Goal: Task Accomplishment & Management: Use online tool/utility

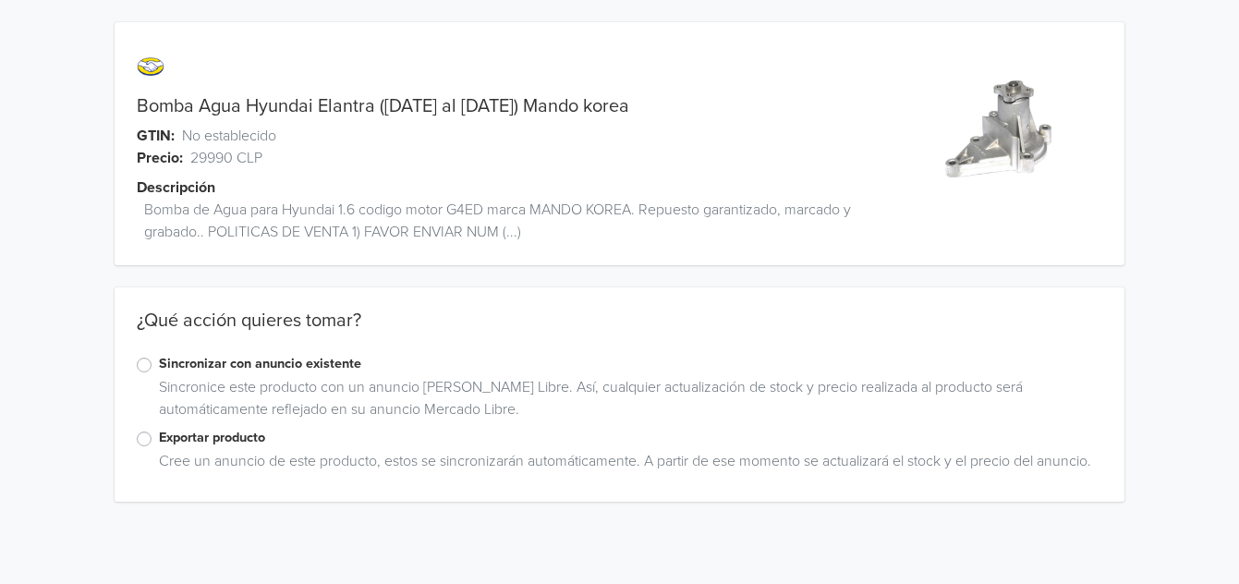
click at [159, 371] on label "Sincronizar con anuncio existente" at bounding box center [630, 364] width 943 height 20
click at [0, 0] on input "Sincronizar con anuncio existente" at bounding box center [0, 0] width 0 height 0
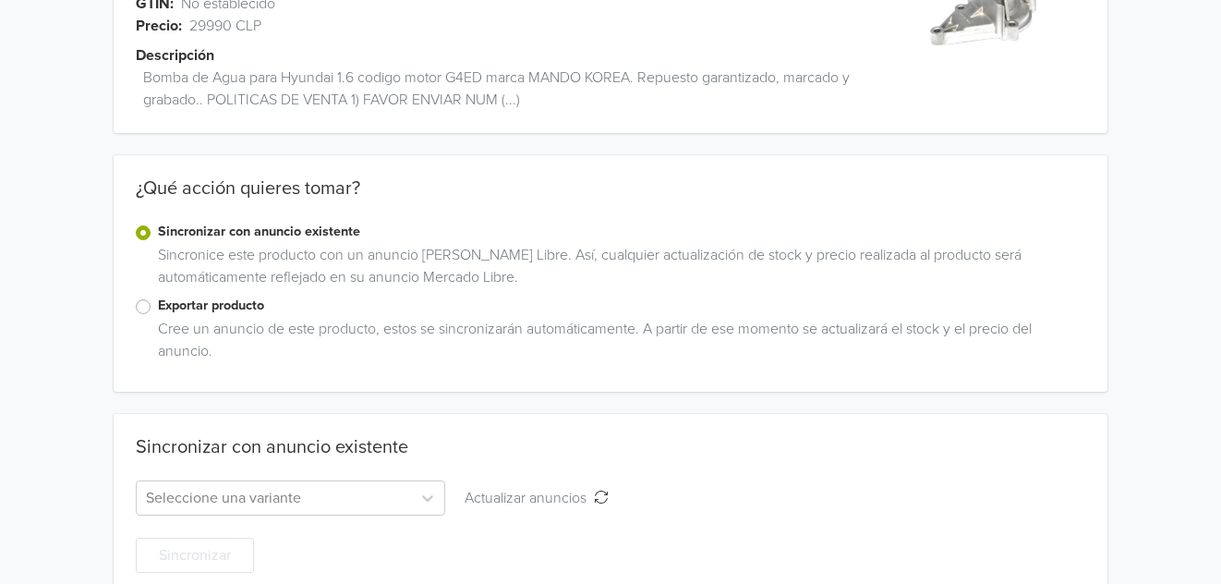
scroll to position [164, 0]
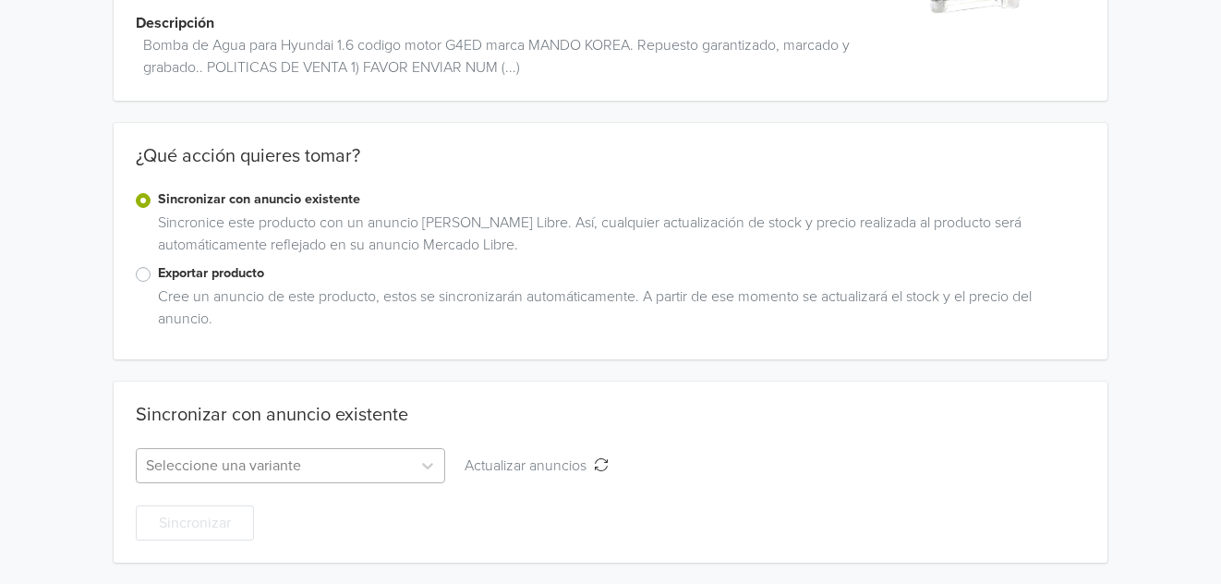
click at [199, 459] on div at bounding box center [274, 466] width 256 height 26
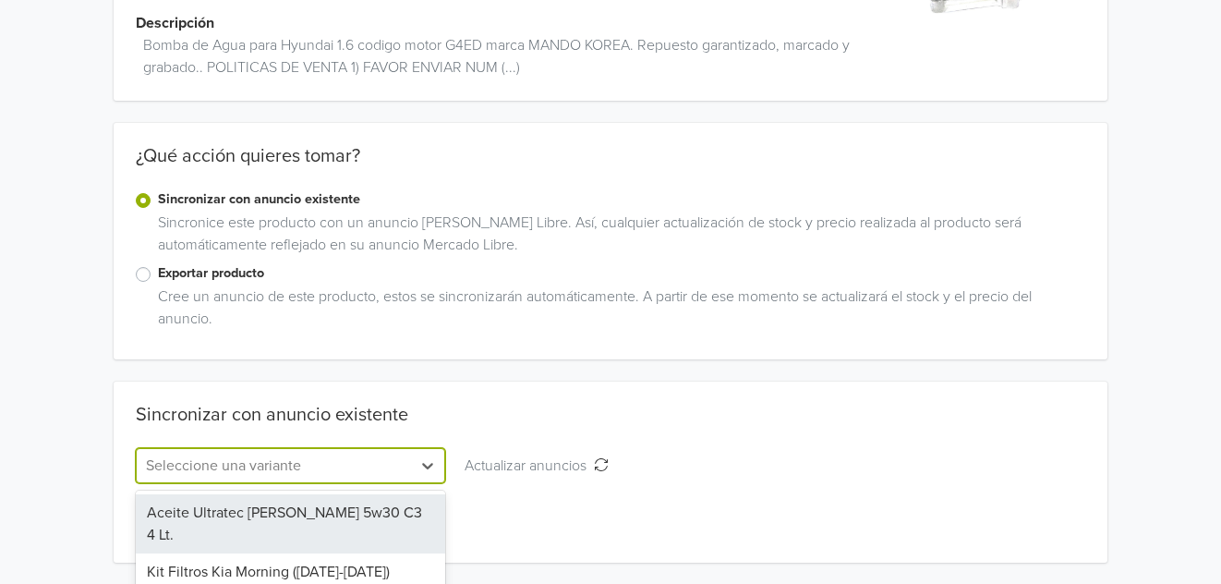
click at [45, 334] on div "Bomba Agua Hyundai Elantra (2001 al 2006) Mando korea GTIN: No establecido Prec…" at bounding box center [611, 210] width 1194 height 749
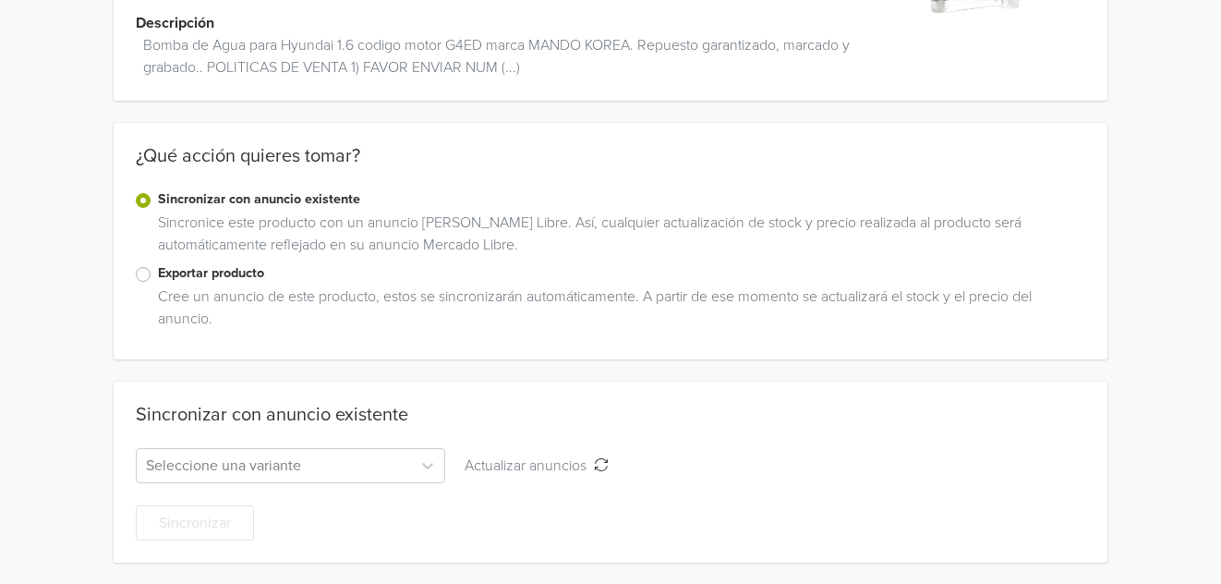
click at [158, 275] on label "Exportar producto" at bounding box center [622, 273] width 929 height 20
click at [0, 0] on input "Exportar producto" at bounding box center [0, 0] width 0 height 0
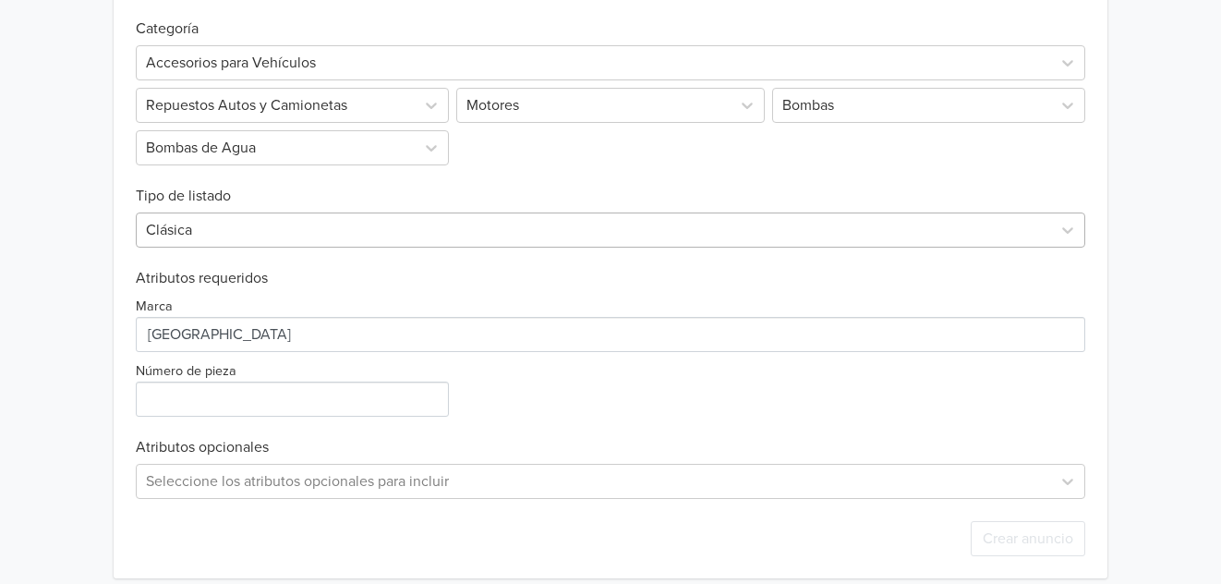
scroll to position [626, 0]
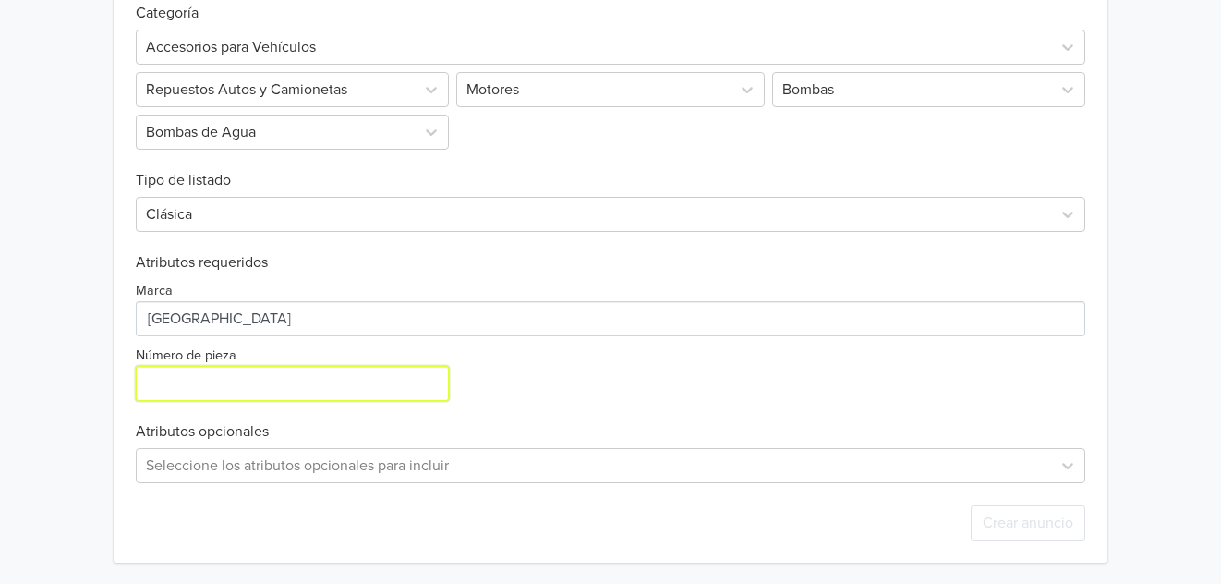
click at [184, 384] on input "Número de pieza" at bounding box center [292, 383] width 313 height 35
type input "25100-26902"
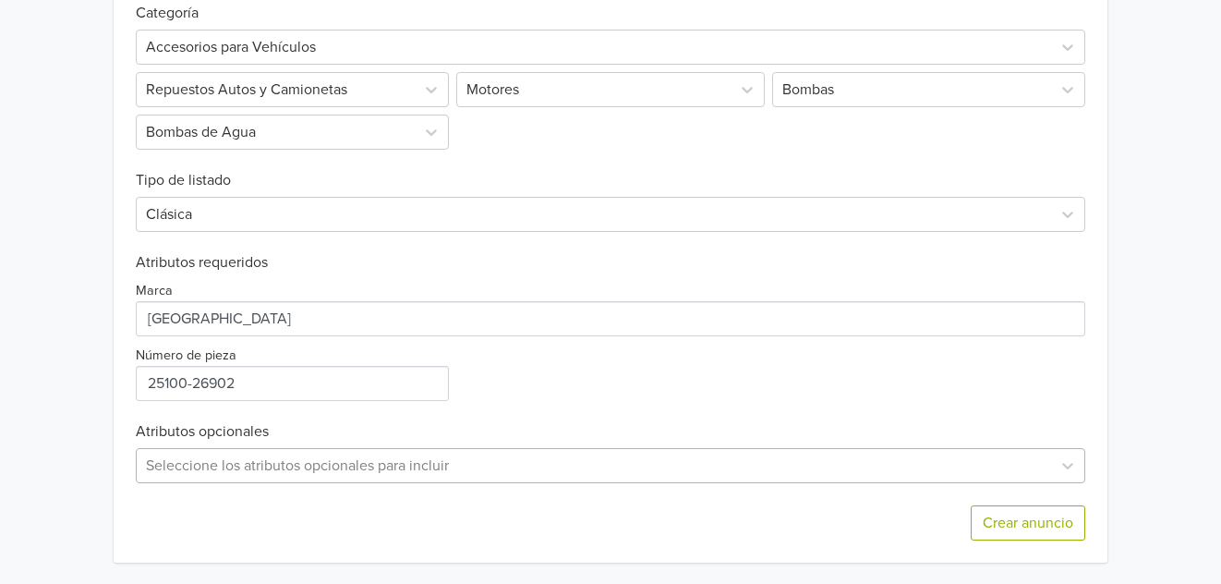
click at [297, 473] on div "Seleccione los atributos opcionales para incluir" at bounding box center [611, 465] width 951 height 35
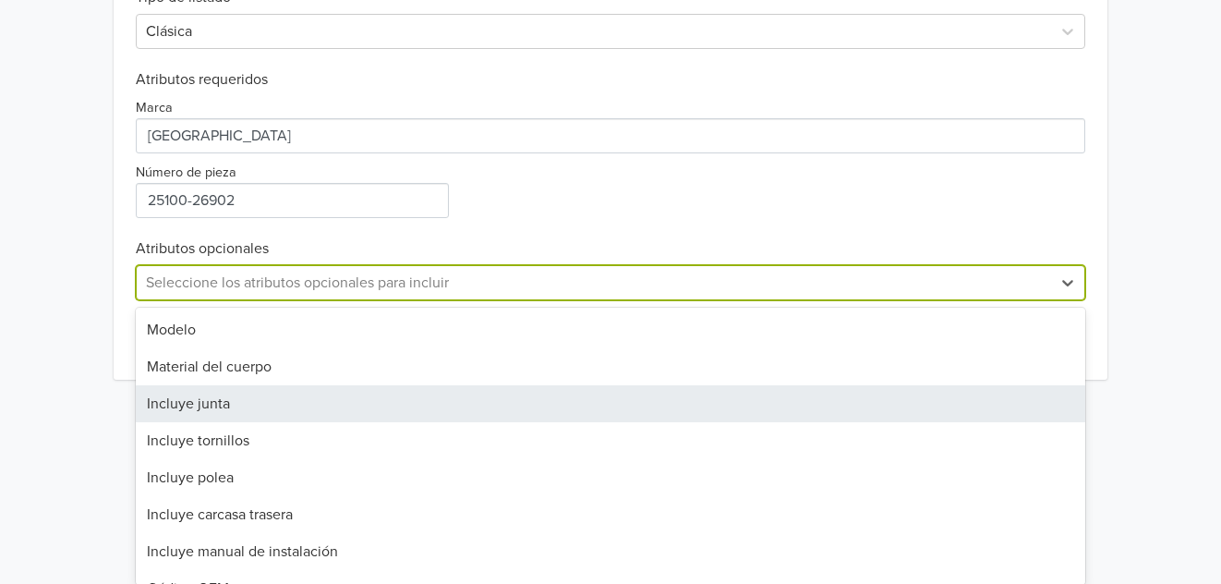
click at [274, 417] on div "Incluye junta" at bounding box center [611, 403] width 951 height 37
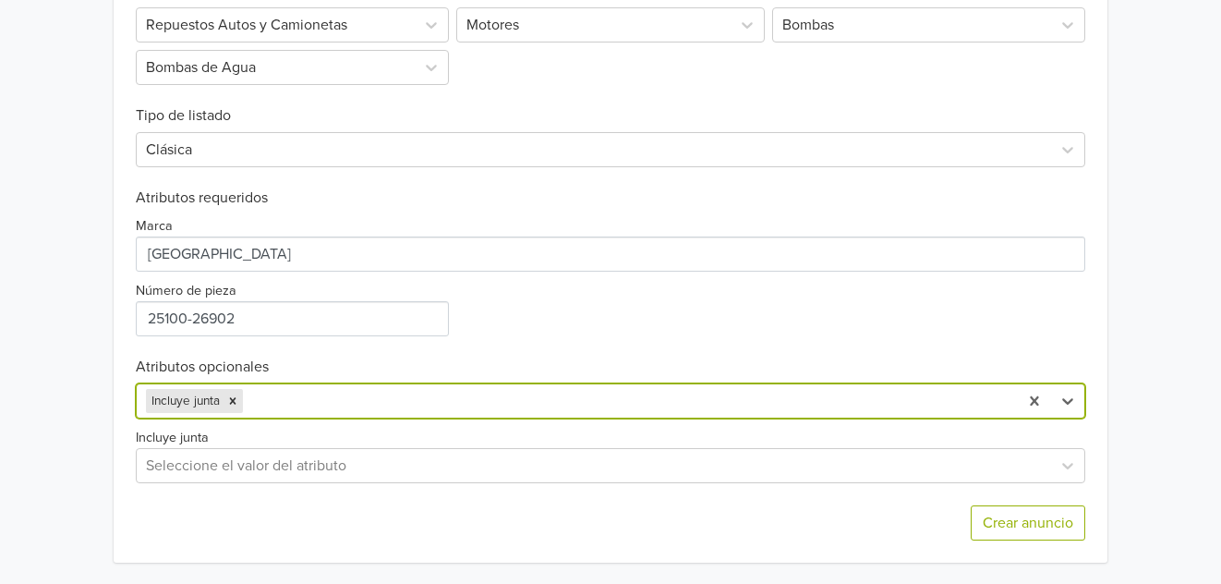
click at [311, 513] on div "Crear anuncio" at bounding box center [611, 522] width 951 height 79
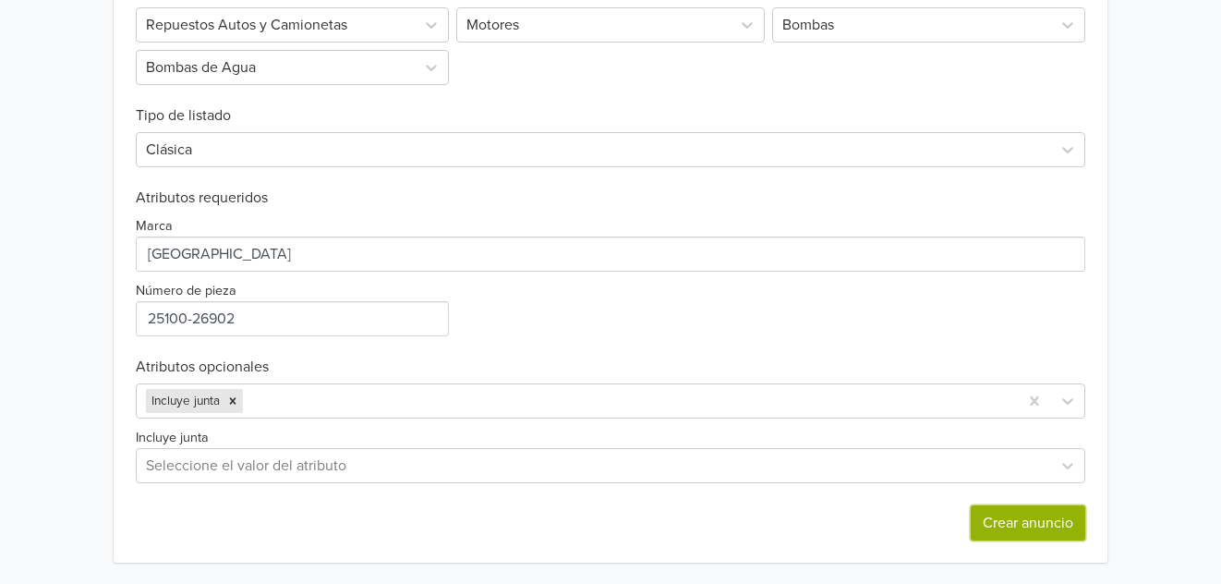
click at [1035, 518] on button "Crear anuncio" at bounding box center [1028, 522] width 115 height 35
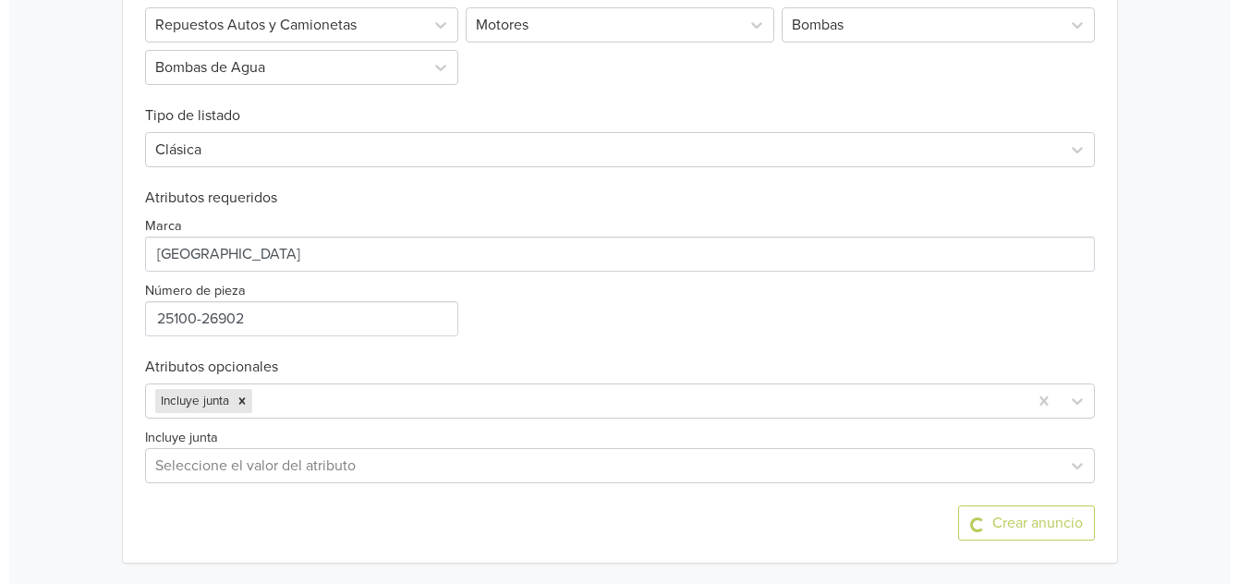
scroll to position [0, 0]
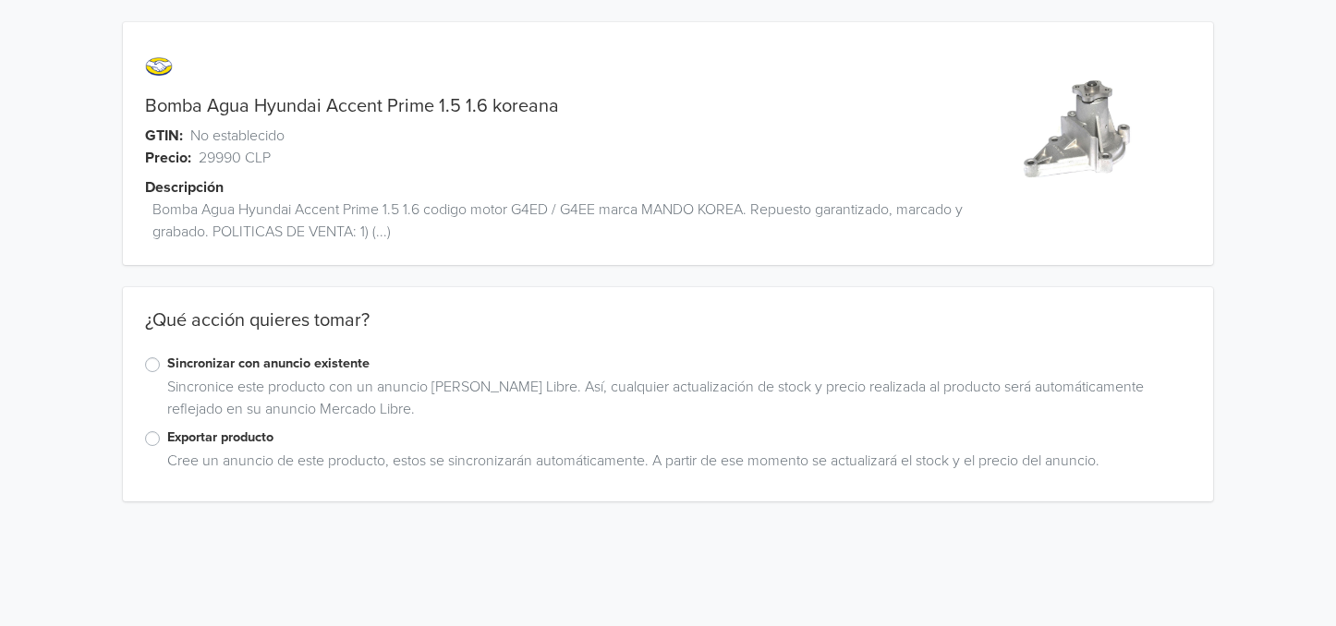
click at [167, 434] on label "Exportar producto" at bounding box center [679, 438] width 1024 height 20
click at [0, 0] on input "Exportar producto" at bounding box center [0, 0] width 0 height 0
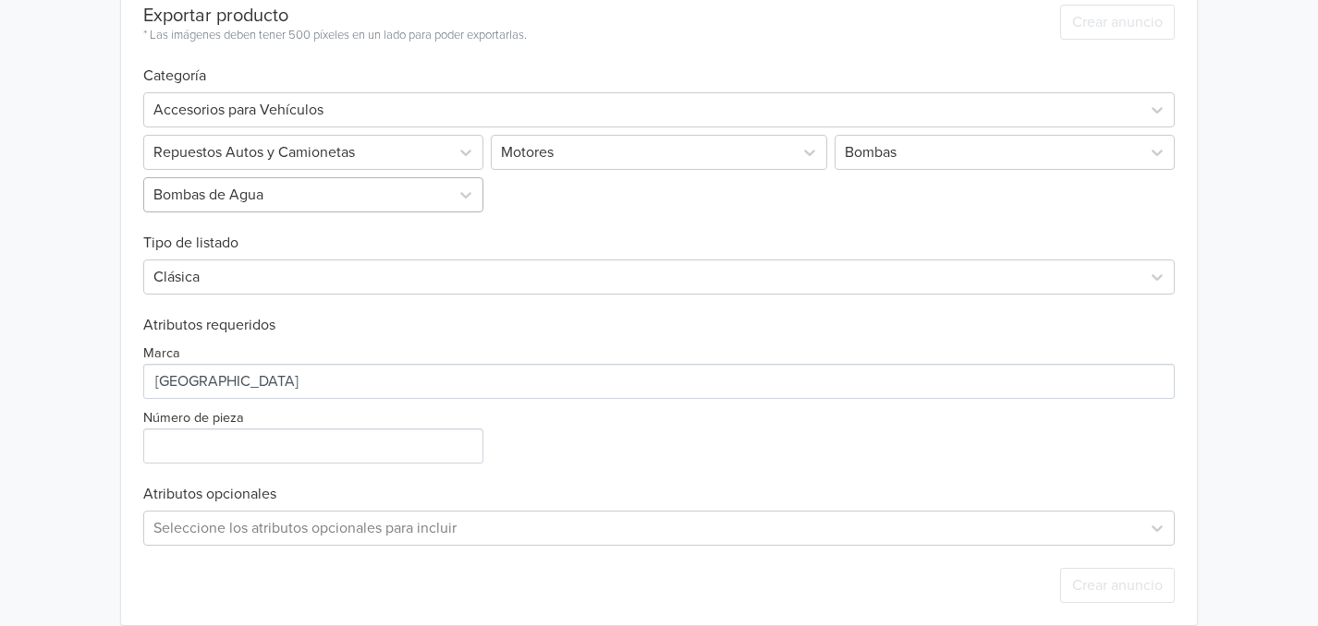
scroll to position [562, 0]
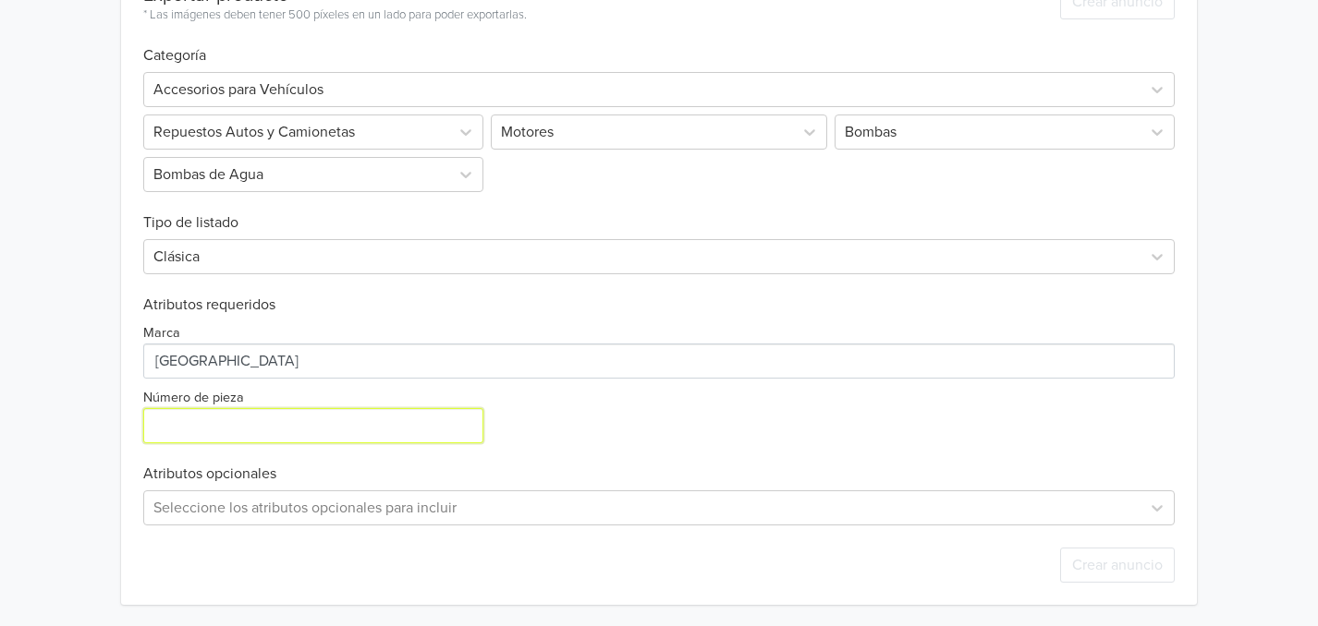
click at [273, 431] on input "Número de pieza" at bounding box center [313, 425] width 340 height 35
type input "25100-26902"
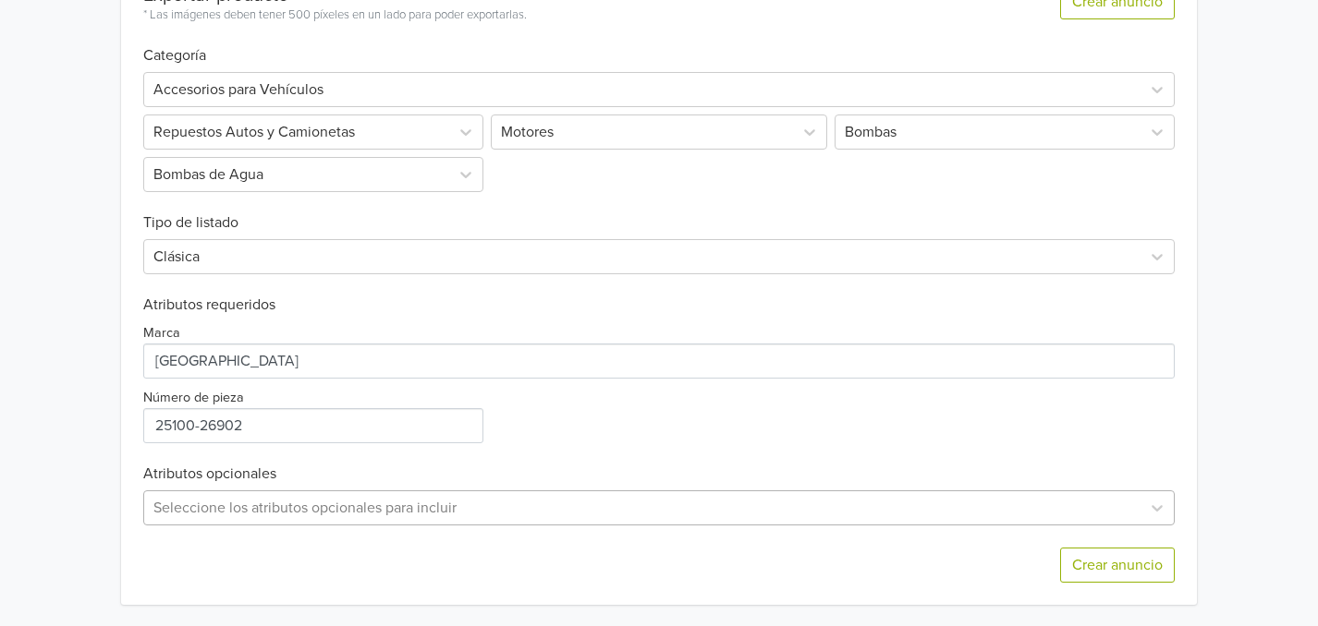
click at [306, 508] on div "Seleccione los atributos opcionales para incluir" at bounding box center [658, 508] width 1030 height 35
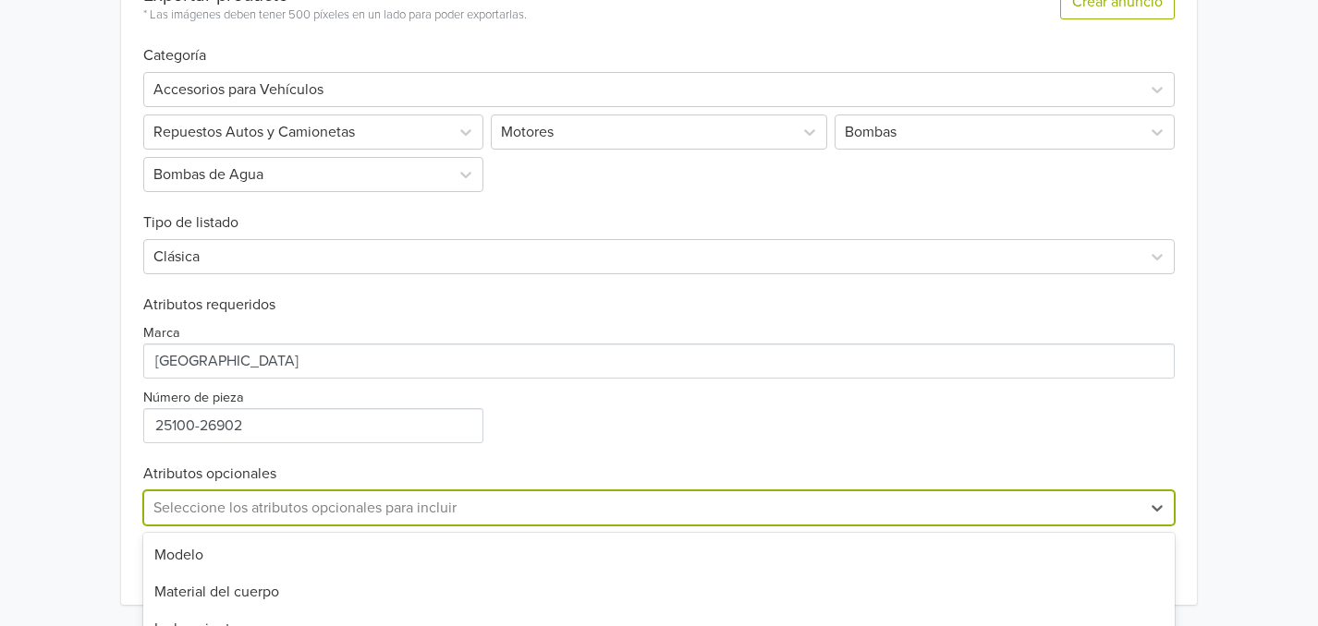
scroll to position [746, 0]
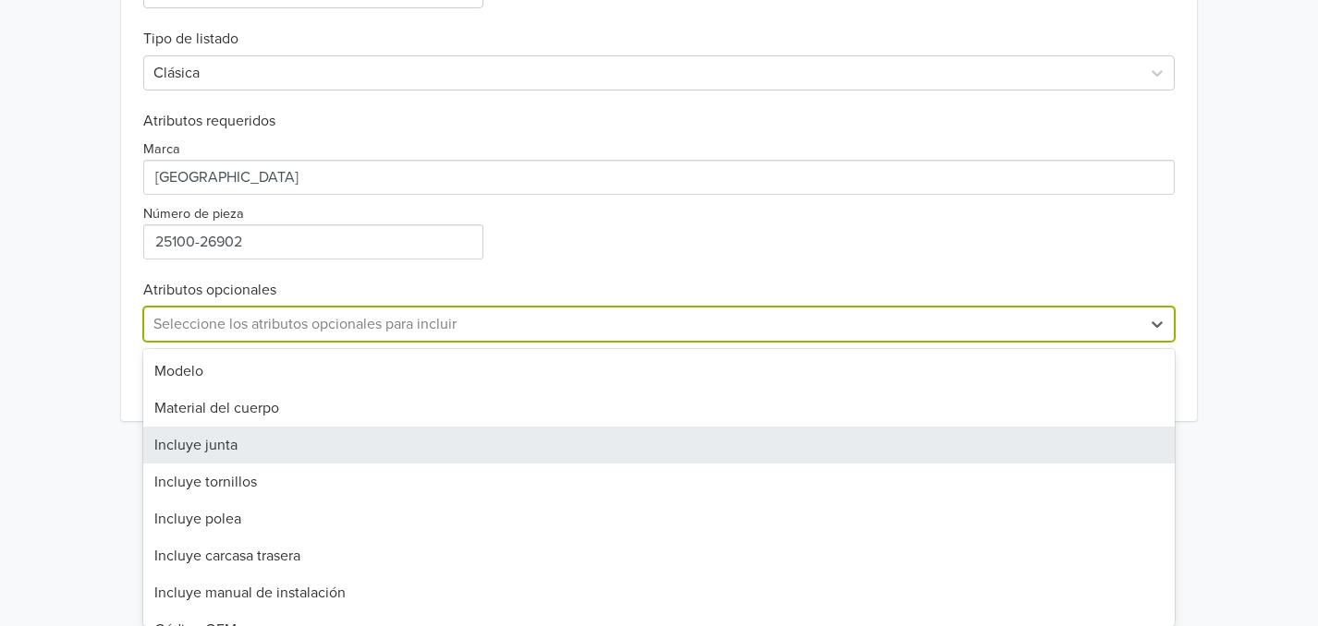
click at [283, 452] on div "Incluye junta" at bounding box center [658, 445] width 1030 height 37
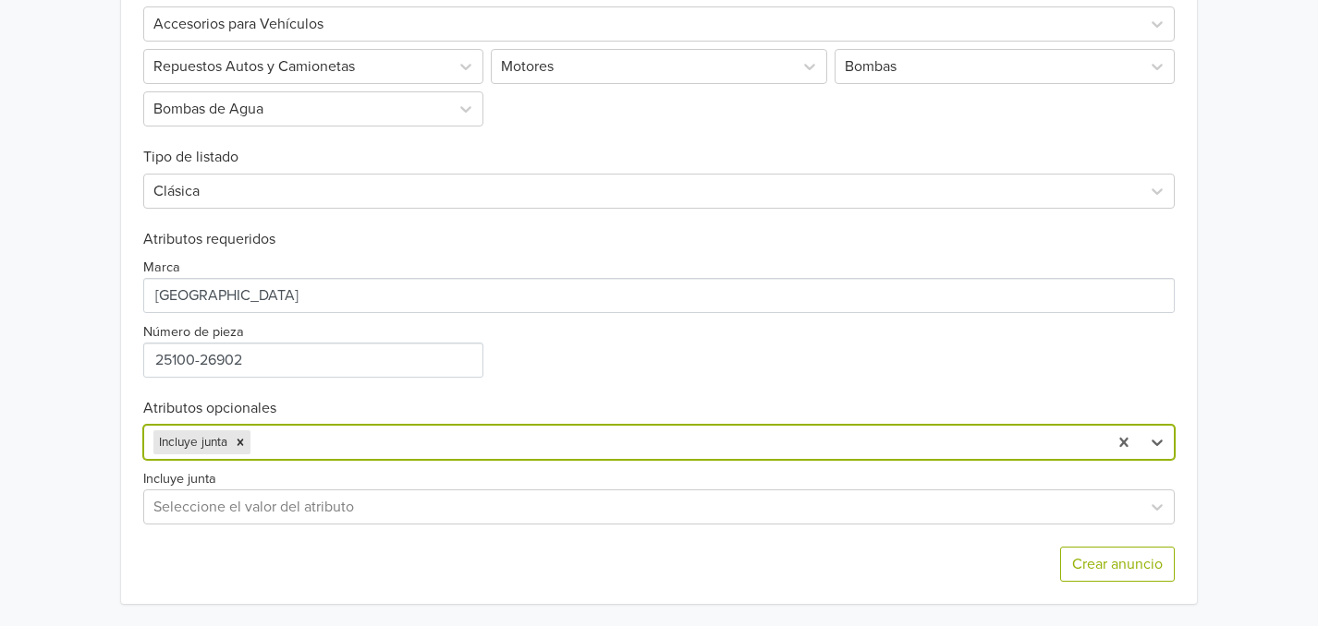
click at [57, 460] on div "Bomba Agua Hyundai Accent Prime 1.5 1.6 koreana GTIN: No establecido Precio: 29…" at bounding box center [659, 0] width 1290 height 1254
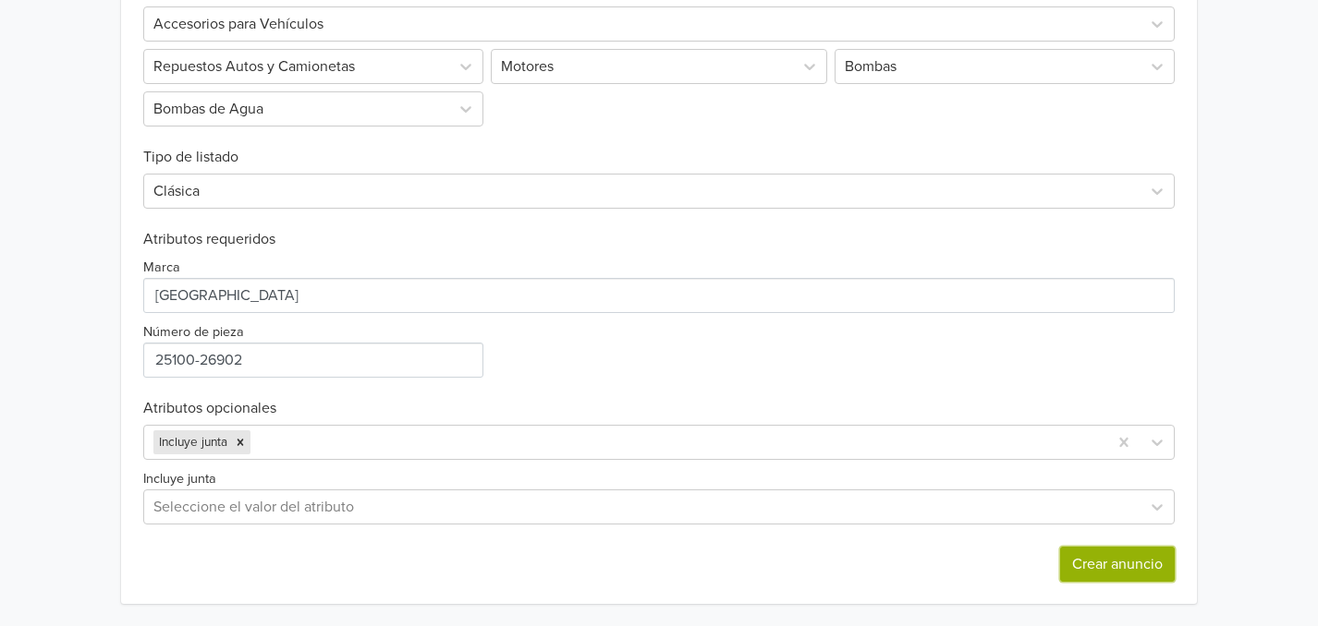
click at [1116, 570] on button "Crear anuncio" at bounding box center [1117, 564] width 115 height 35
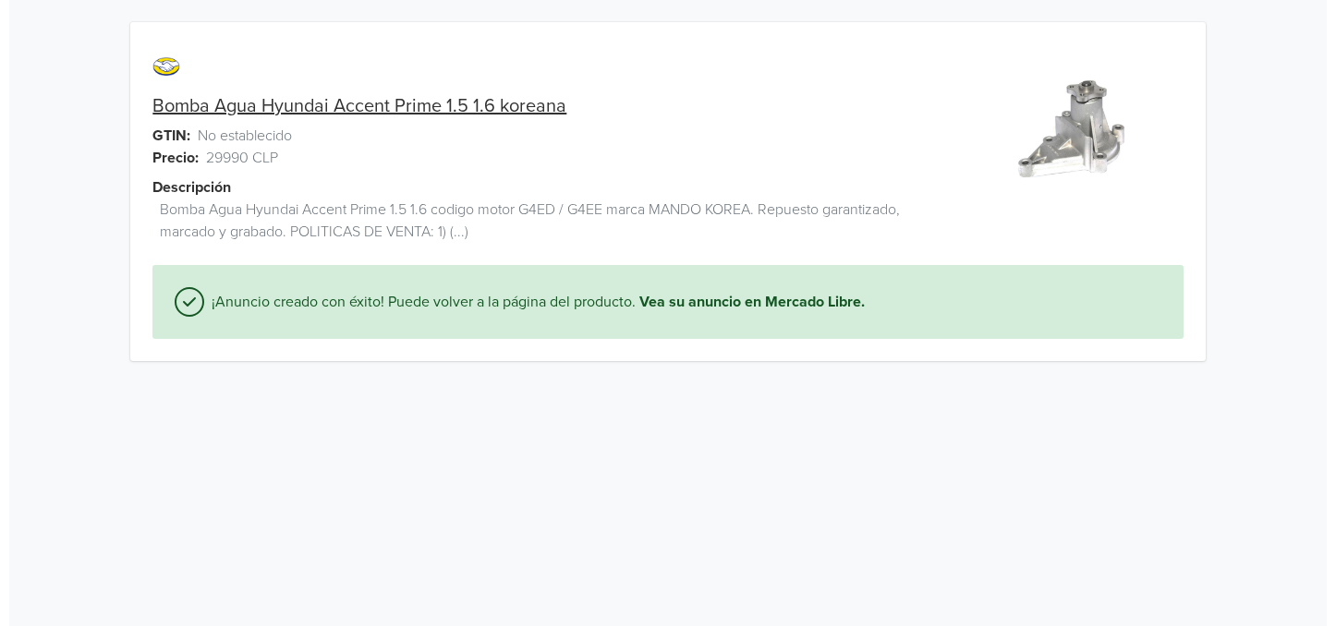
scroll to position [0, 0]
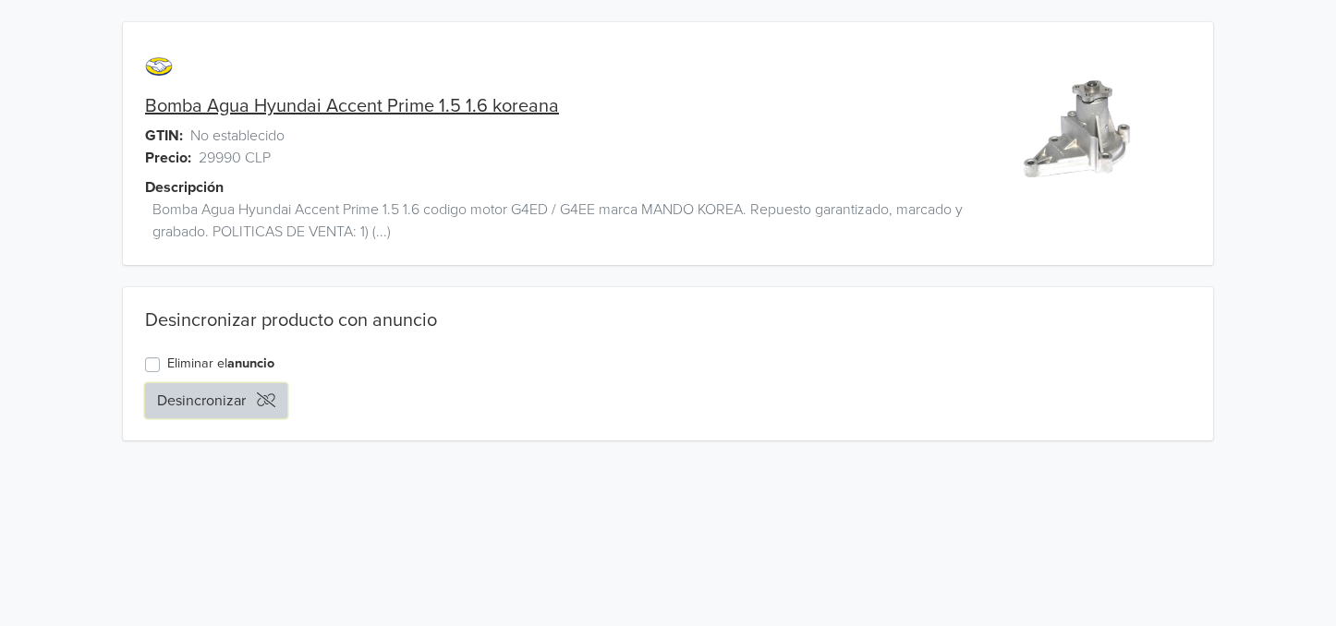
click at [221, 389] on button "Desincronizar" at bounding box center [216, 400] width 142 height 35
click at [207, 394] on button "Desincronizar" at bounding box center [216, 400] width 142 height 35
